Goal: Information Seeking & Learning: Learn about a topic

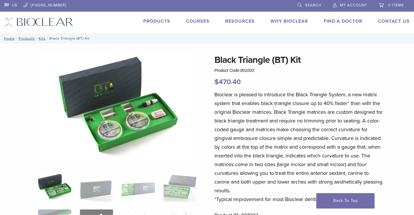
drag, startPoint x: 259, startPoint y: 69, endPoint x: 242, endPoint y: 70, distance: 16.3
click at [242, 70] on div "Black Triangle (BT) Kit Product Code: 801003 $ 470.40" at bounding box center [299, 70] width 169 height 34
copy span "801003"
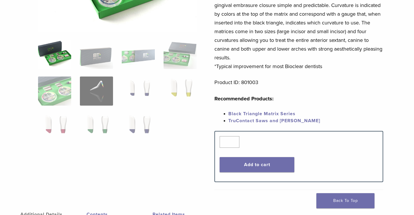
scroll to position [145, 0]
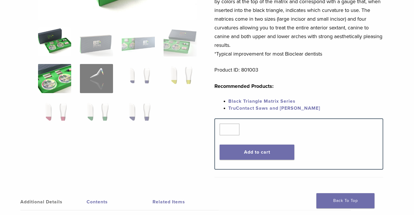
click at [69, 79] on img at bounding box center [54, 78] width 33 height 29
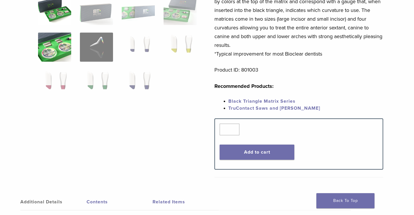
click at [56, 20] on img at bounding box center [54, 10] width 33 height 29
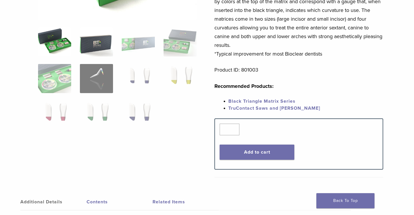
click at [96, 47] on img at bounding box center [96, 41] width 33 height 29
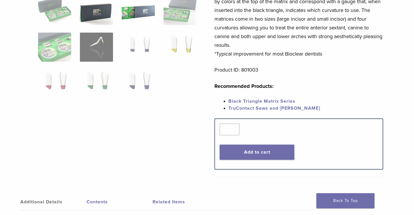
click at [132, 21] on img at bounding box center [138, 10] width 33 height 29
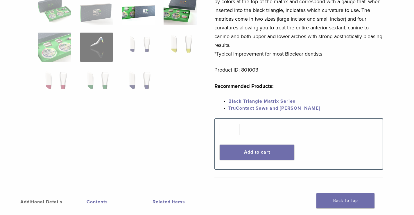
click at [182, 17] on img at bounding box center [180, 10] width 33 height 29
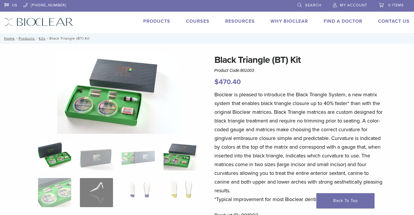
click at [54, 157] on img at bounding box center [54, 155] width 33 height 29
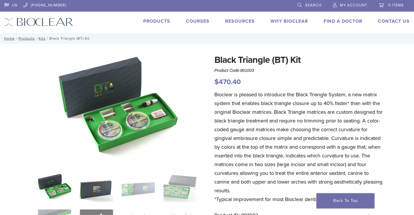
click at [97, 185] on img at bounding box center [96, 187] width 33 height 29
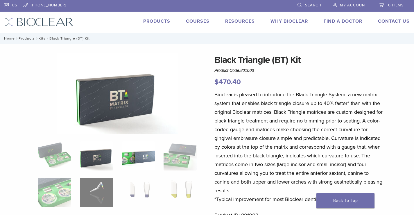
click at [144, 160] on img at bounding box center [138, 155] width 33 height 29
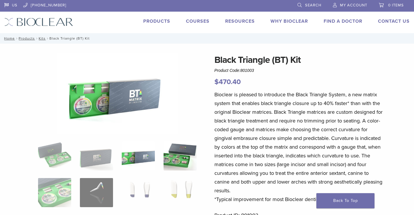
click at [169, 159] on img at bounding box center [180, 155] width 33 height 29
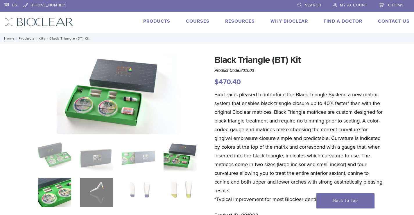
click at [54, 192] on img at bounding box center [54, 192] width 33 height 29
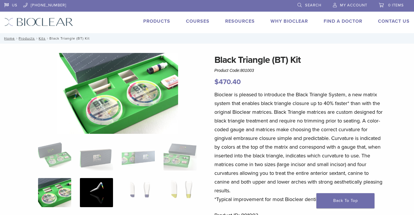
click at [92, 188] on img at bounding box center [96, 192] width 33 height 29
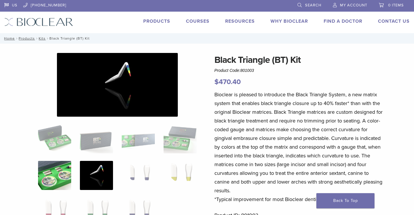
click at [49, 184] on img at bounding box center [54, 175] width 33 height 29
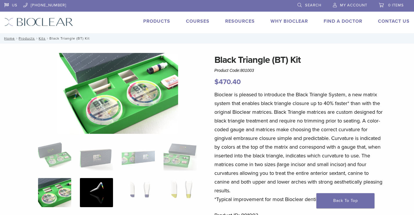
click at [81, 186] on img at bounding box center [96, 192] width 33 height 29
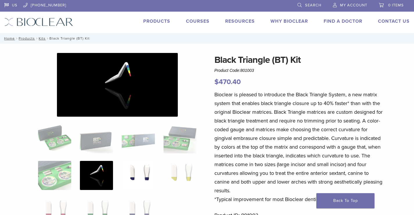
click at [136, 177] on img at bounding box center [138, 175] width 33 height 29
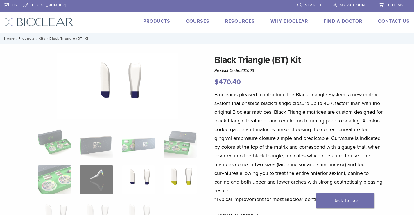
click at [170, 178] on img at bounding box center [180, 179] width 33 height 29
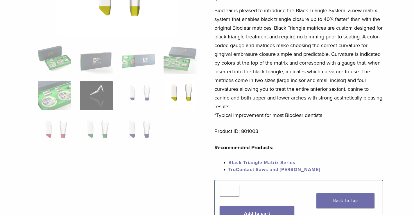
scroll to position [87, 0]
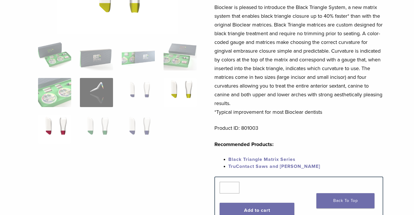
click at [56, 131] on img at bounding box center [54, 129] width 33 height 29
click at [105, 132] on img at bounding box center [96, 129] width 33 height 29
click at [136, 130] on img at bounding box center [138, 129] width 33 height 29
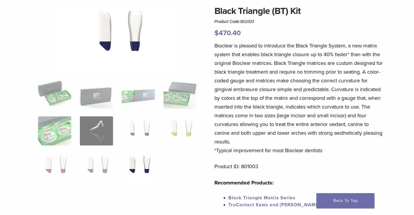
scroll to position [0, 0]
